Goal: Find specific page/section

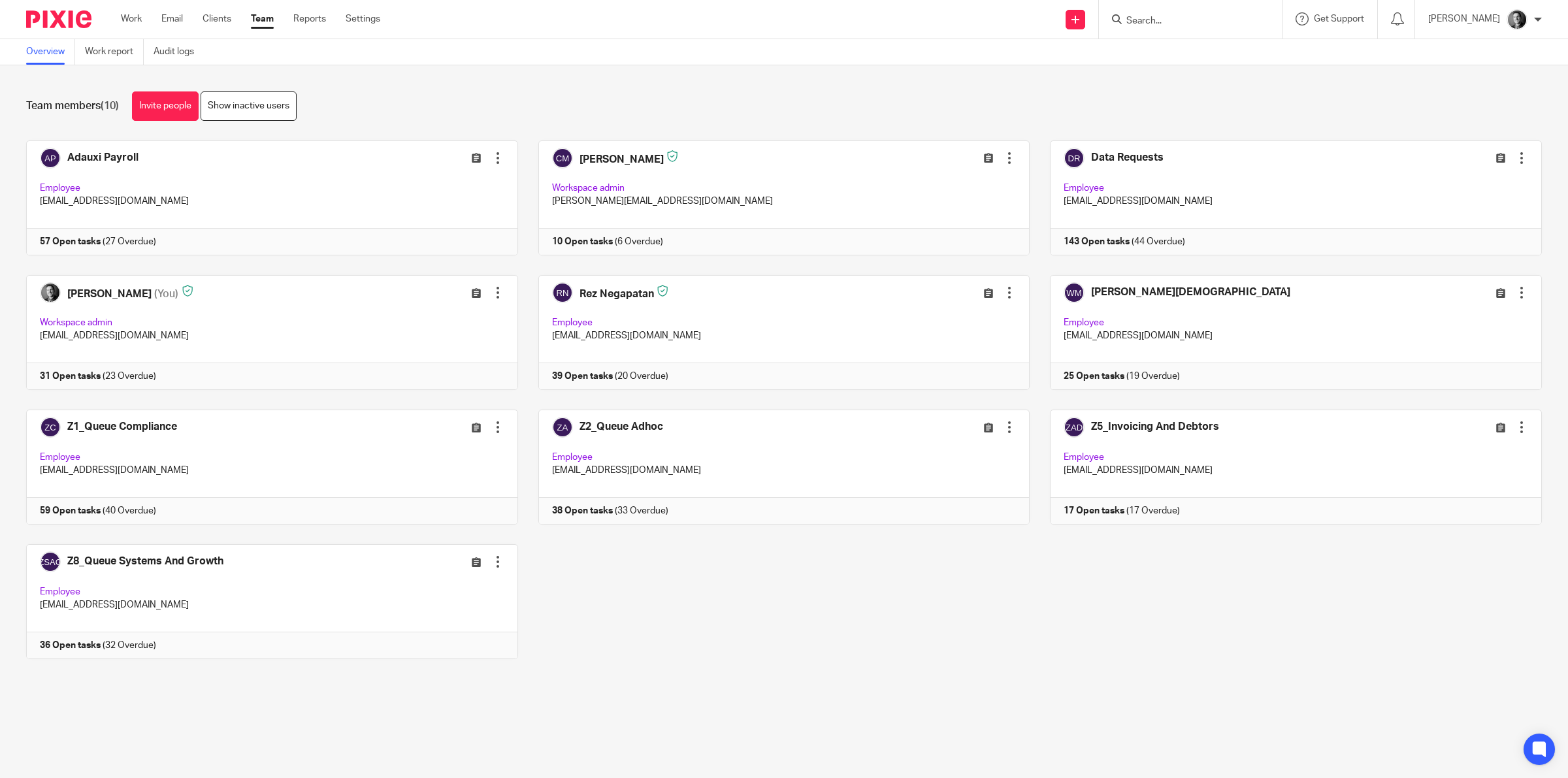
click at [1161, 24] on input "Search" at bounding box center [1184, 22] width 118 height 12
type input "odin"
click at [1176, 41] on link at bounding box center [1232, 56] width 221 height 30
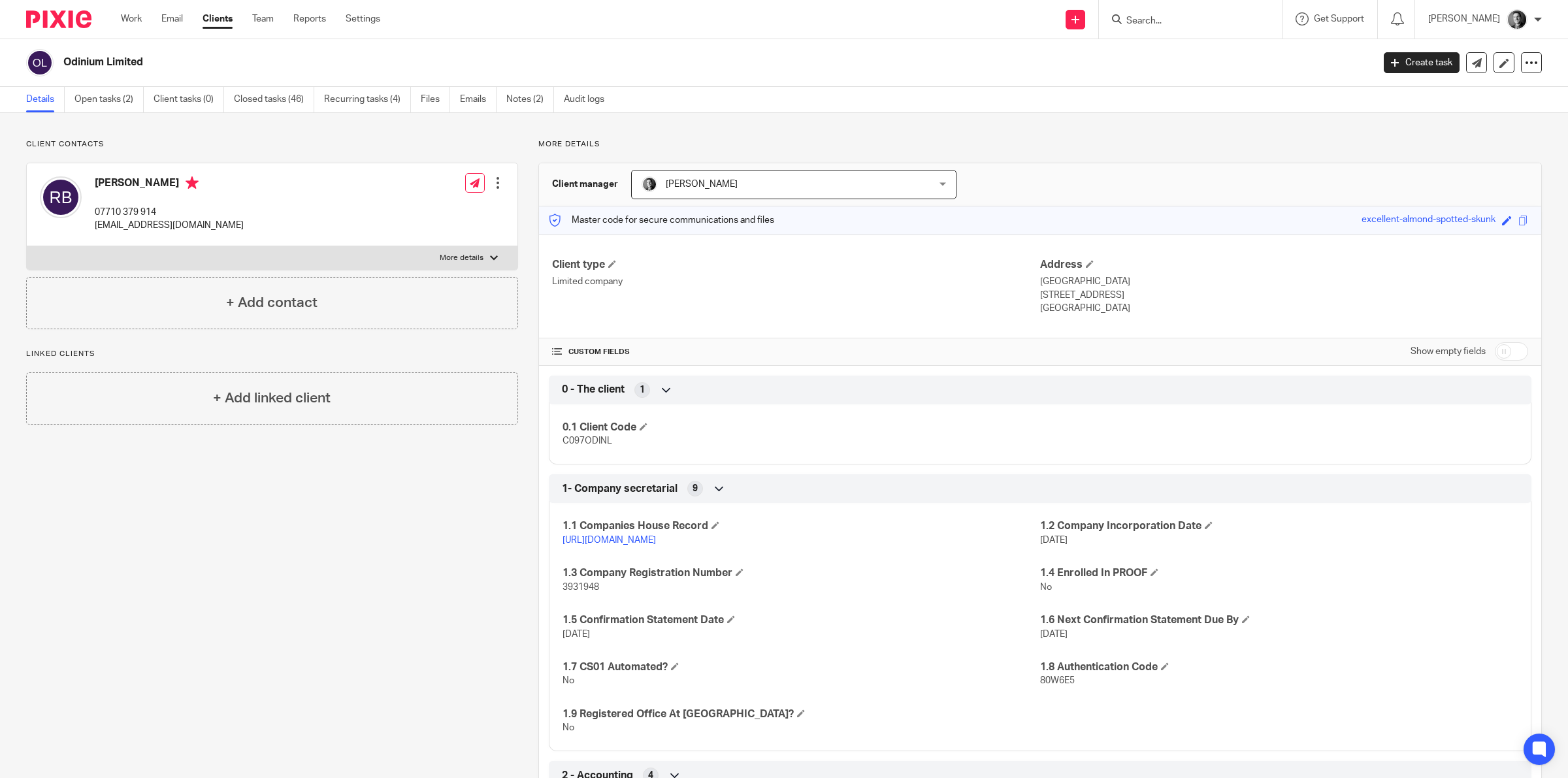
click at [656, 540] on link "https://find-and-update.company-information.service.gov.uk/company/03931948" at bounding box center [609, 541] width 93 height 9
